Goal: Information Seeking & Learning: Find specific fact

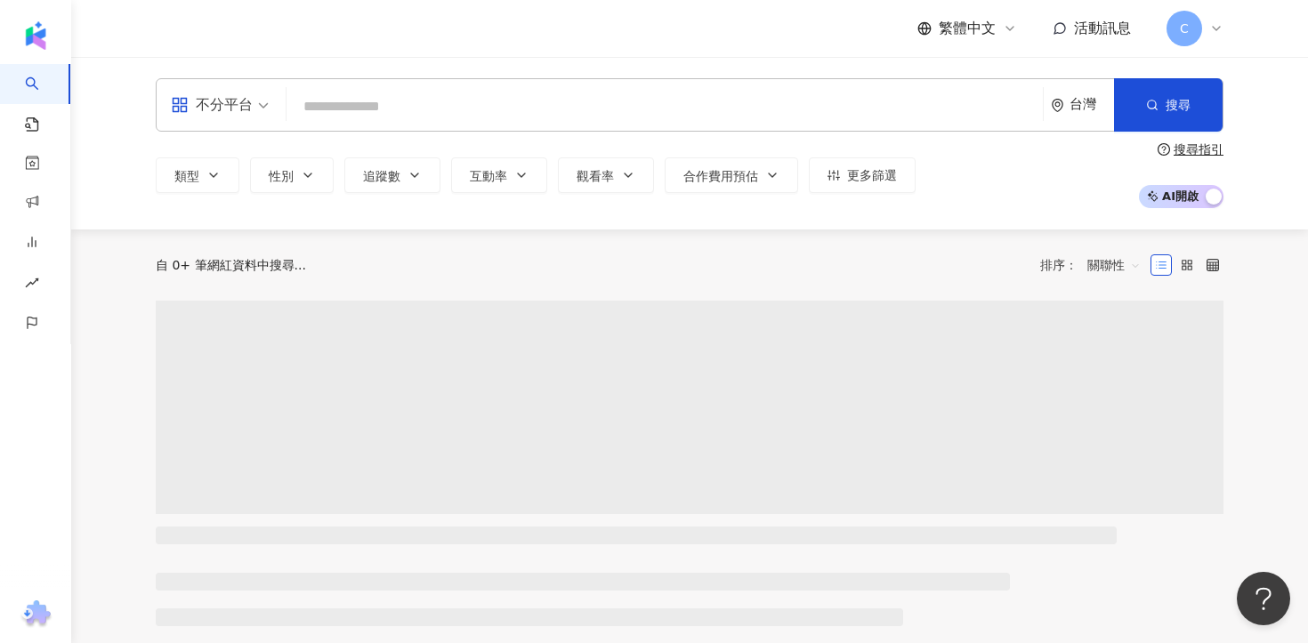
click at [812, 121] on input "search" at bounding box center [665, 107] width 742 height 34
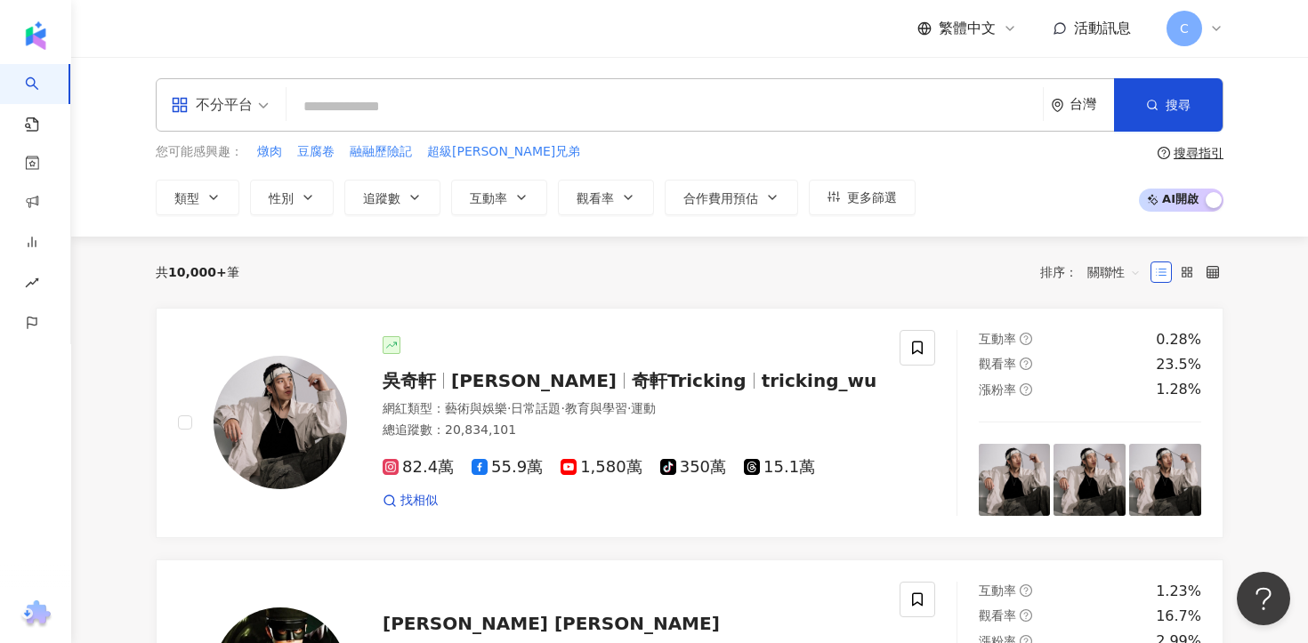
click at [528, 80] on div "不分平台 台灣 搜尋" at bounding box center [690, 104] width 1068 height 53
click at [523, 86] on div "不分平台 台灣 搜尋" at bounding box center [690, 104] width 1068 height 53
click at [499, 115] on input "search" at bounding box center [665, 107] width 742 height 34
paste input "**********"
type input "**********"
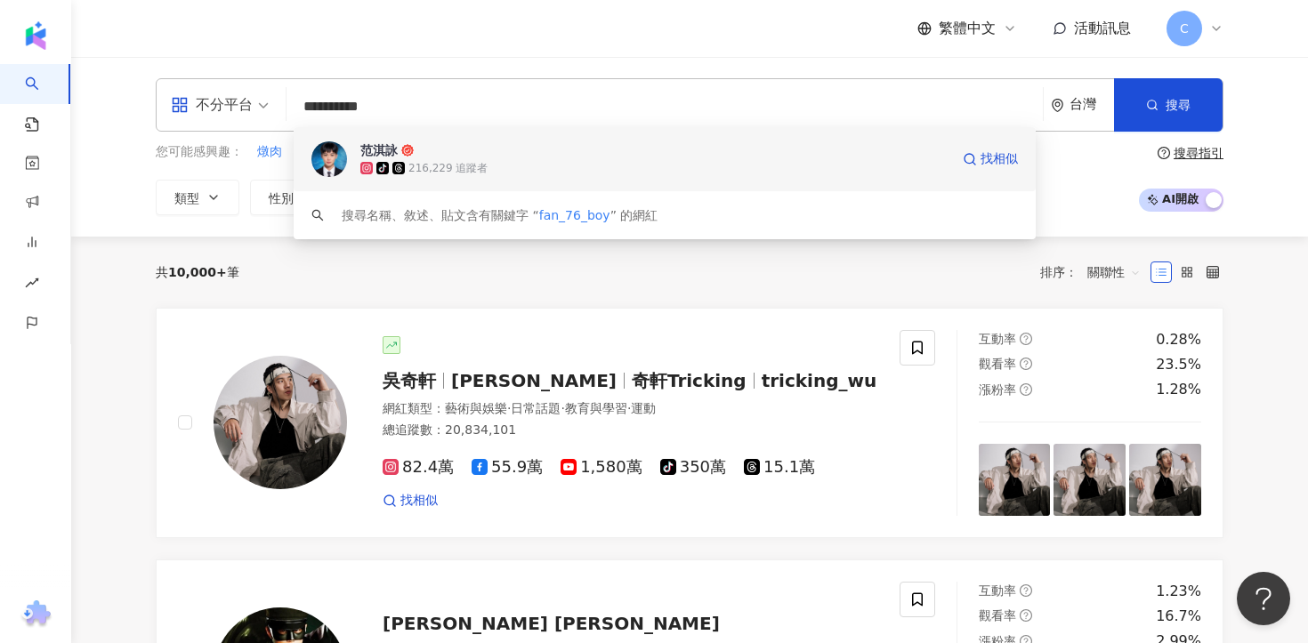
click at [503, 165] on div "tiktok-icon 216,229 追蹤者" at bounding box center [654, 168] width 589 height 18
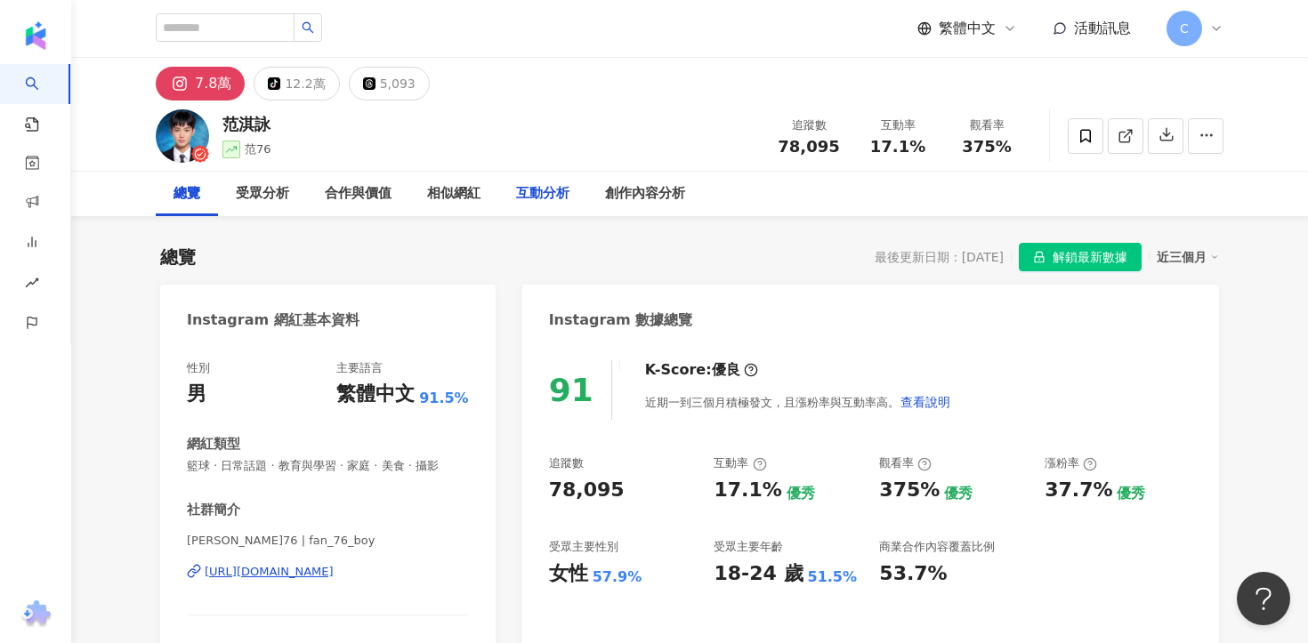
click at [524, 192] on div "互動分析" at bounding box center [542, 193] width 53 height 21
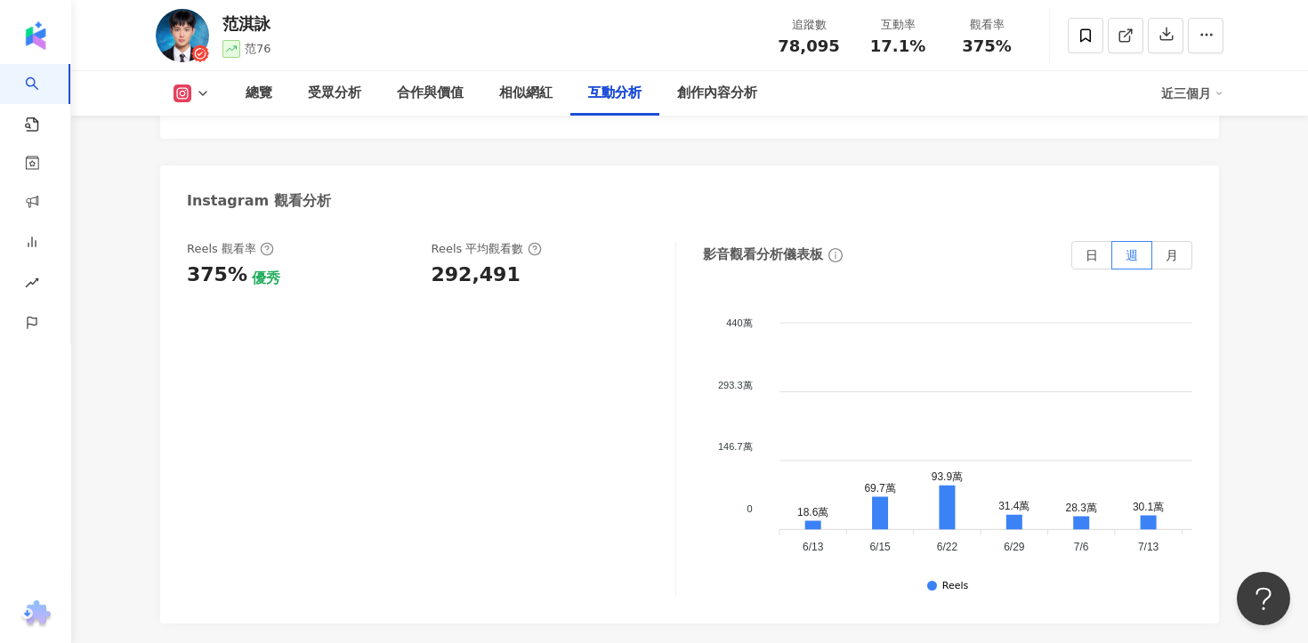
scroll to position [4030, 0]
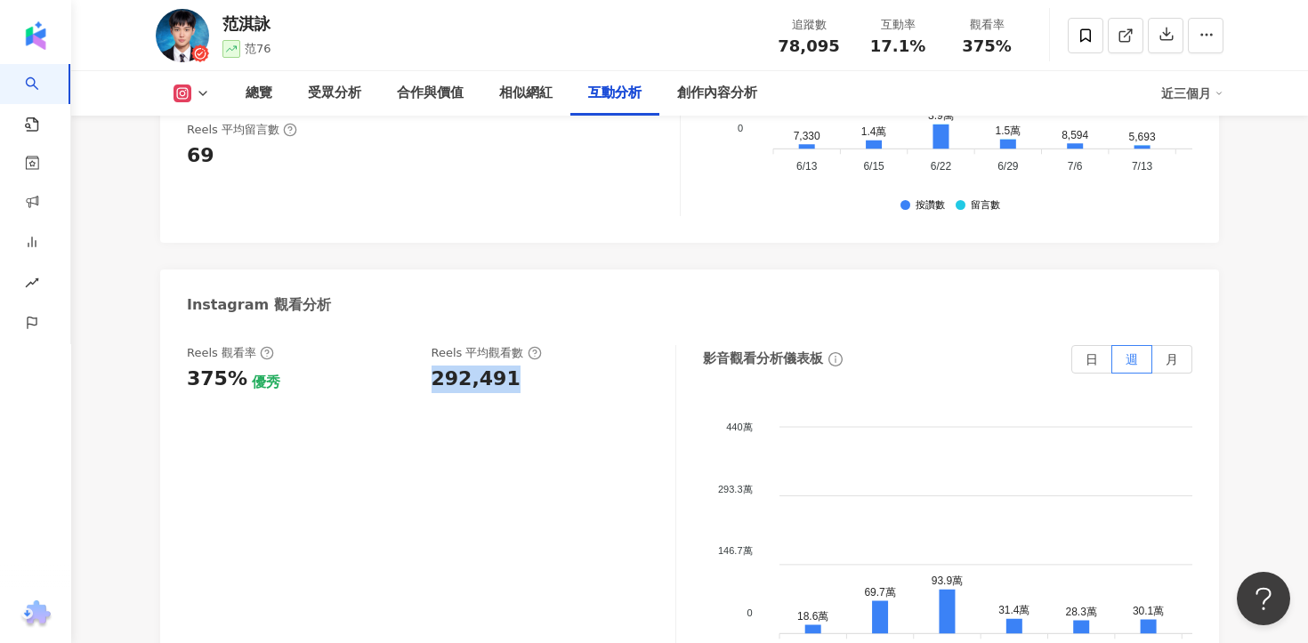
drag, startPoint x: 428, startPoint y: 285, endPoint x: 535, endPoint y: 299, distance: 107.7
click at [536, 345] on div "Reels 觀看率 375% 優秀 Reels 平均觀看數 292,491" at bounding box center [422, 369] width 471 height 48
copy div "292,491"
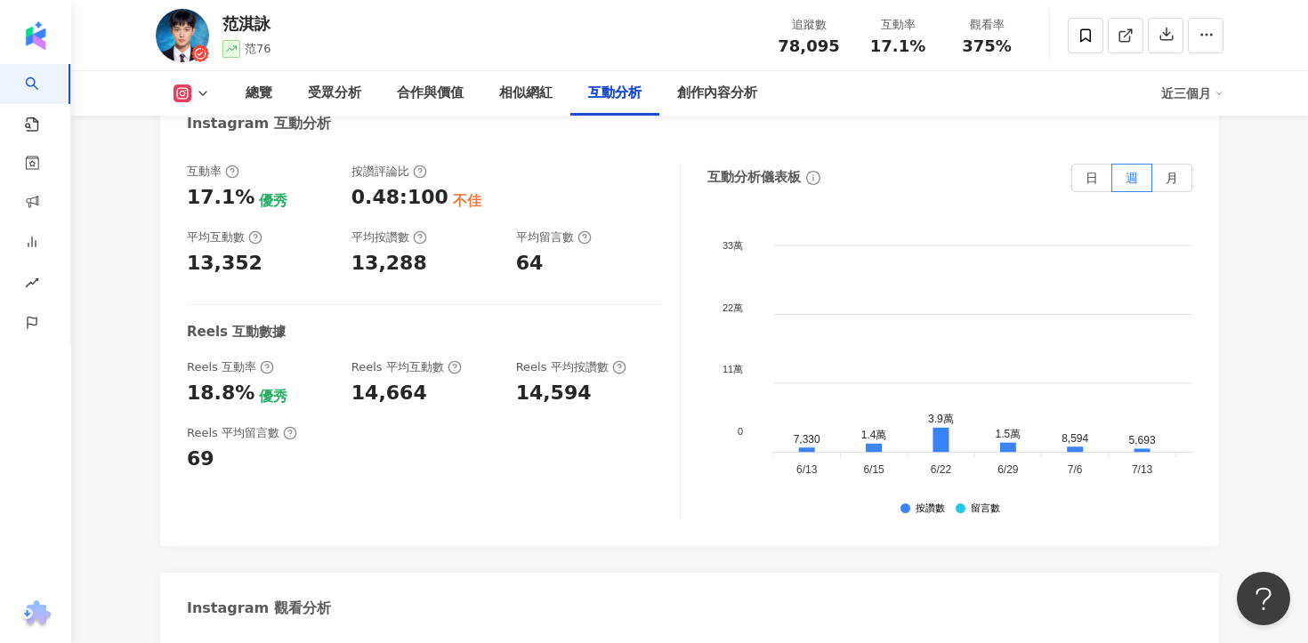
scroll to position [3651, 0]
